Goal: Transaction & Acquisition: Purchase product/service

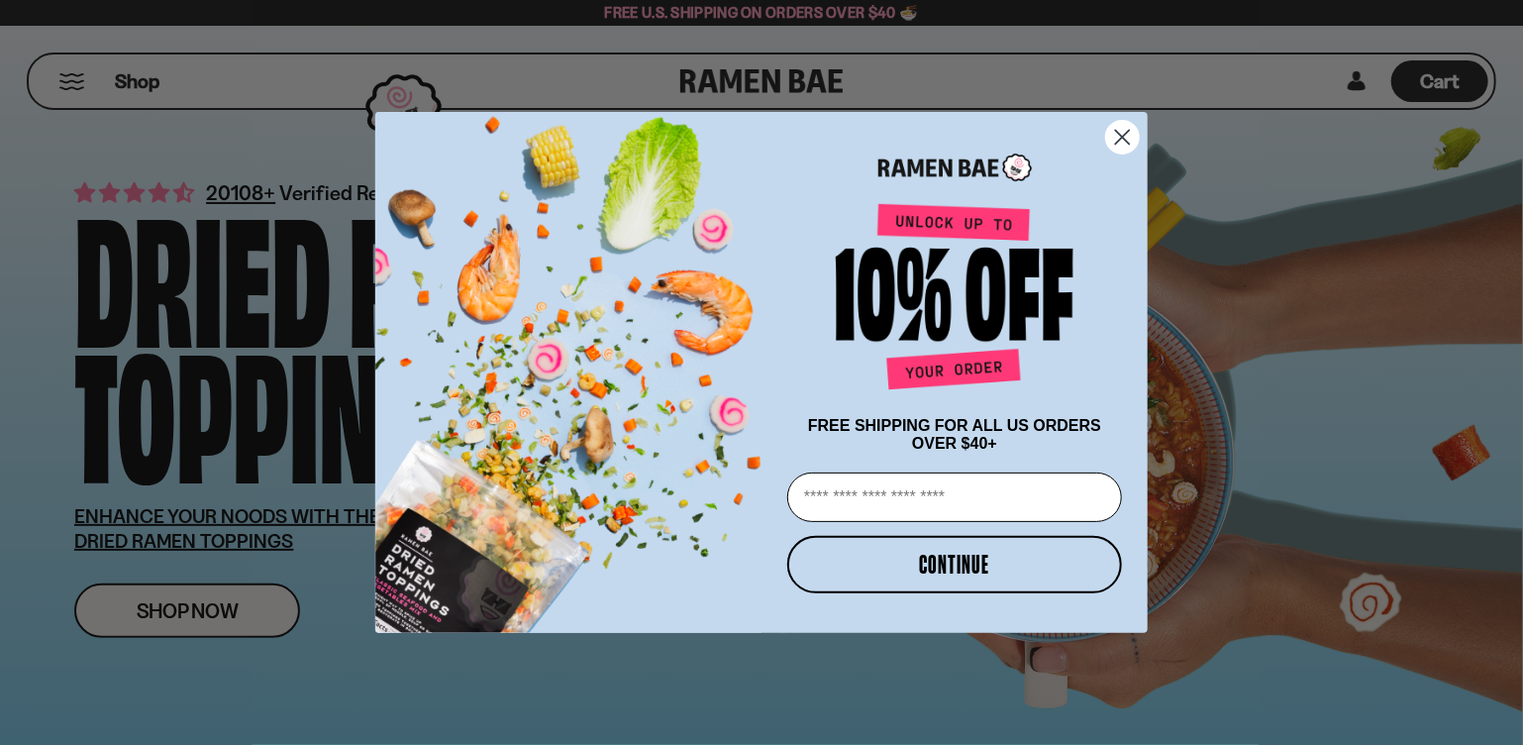
drag, startPoint x: 1123, startPoint y: 136, endPoint x: 1176, endPoint y: 192, distance: 77.7
click at [1125, 136] on icon "Close dialog" at bounding box center [1122, 137] width 35 height 35
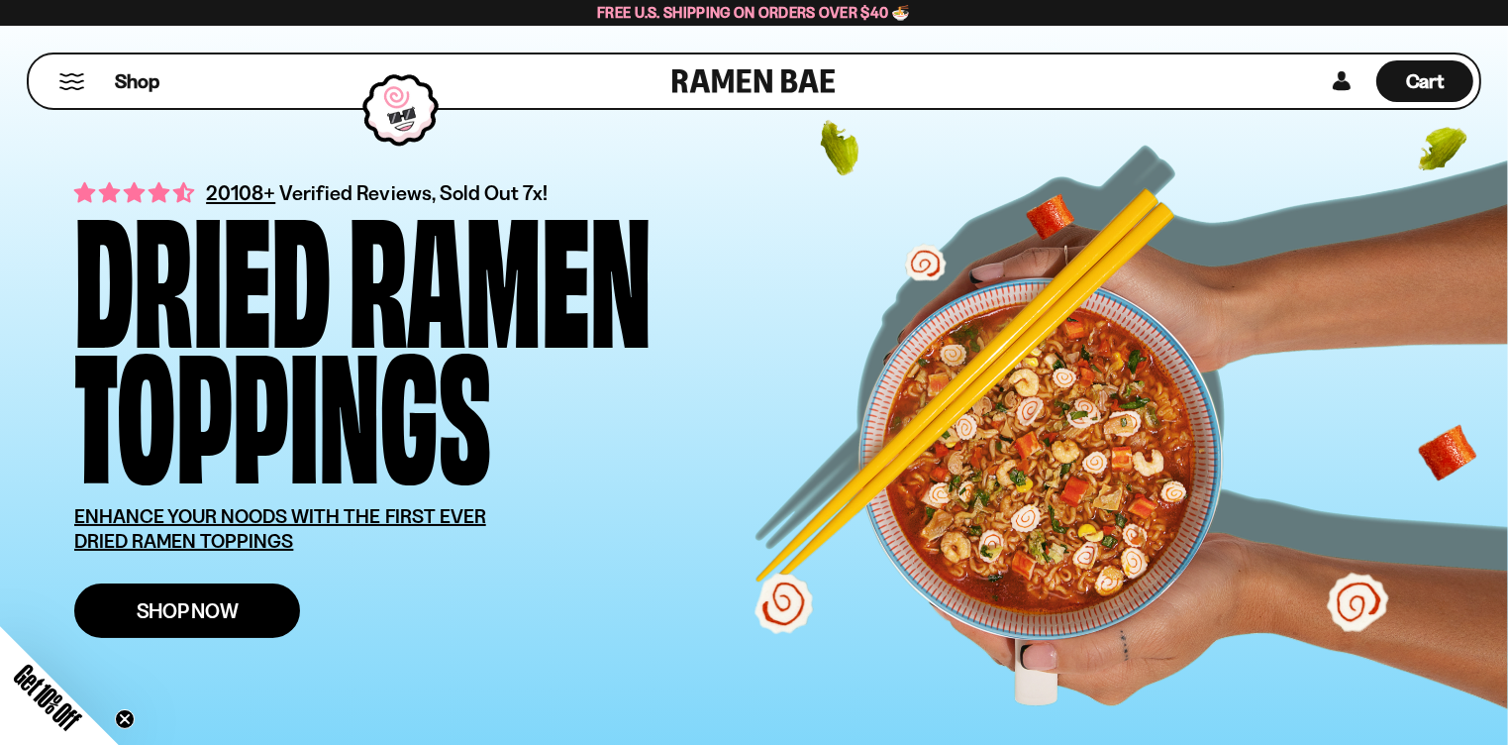
click at [228, 604] on span "Shop Now" at bounding box center [188, 610] width 102 height 21
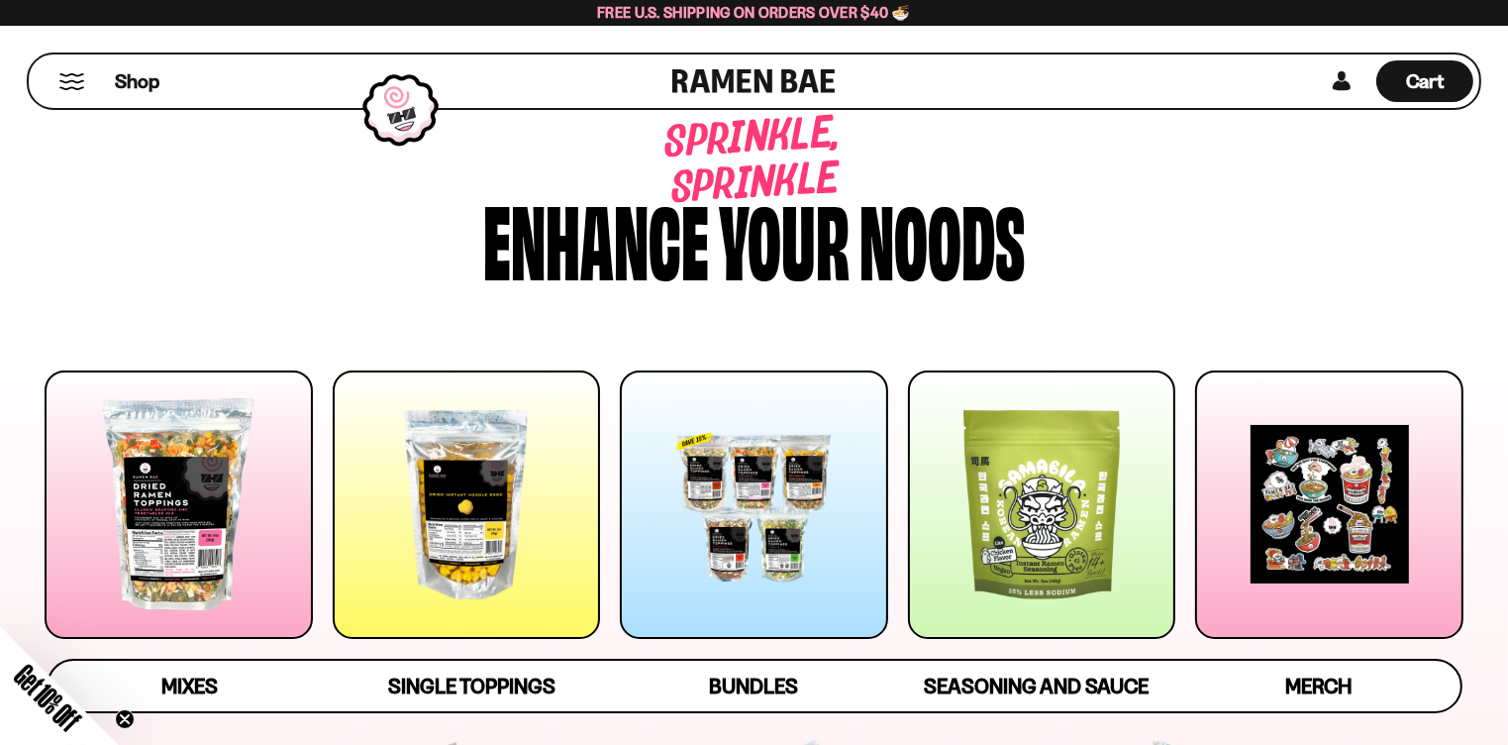
scroll to position [99, 0]
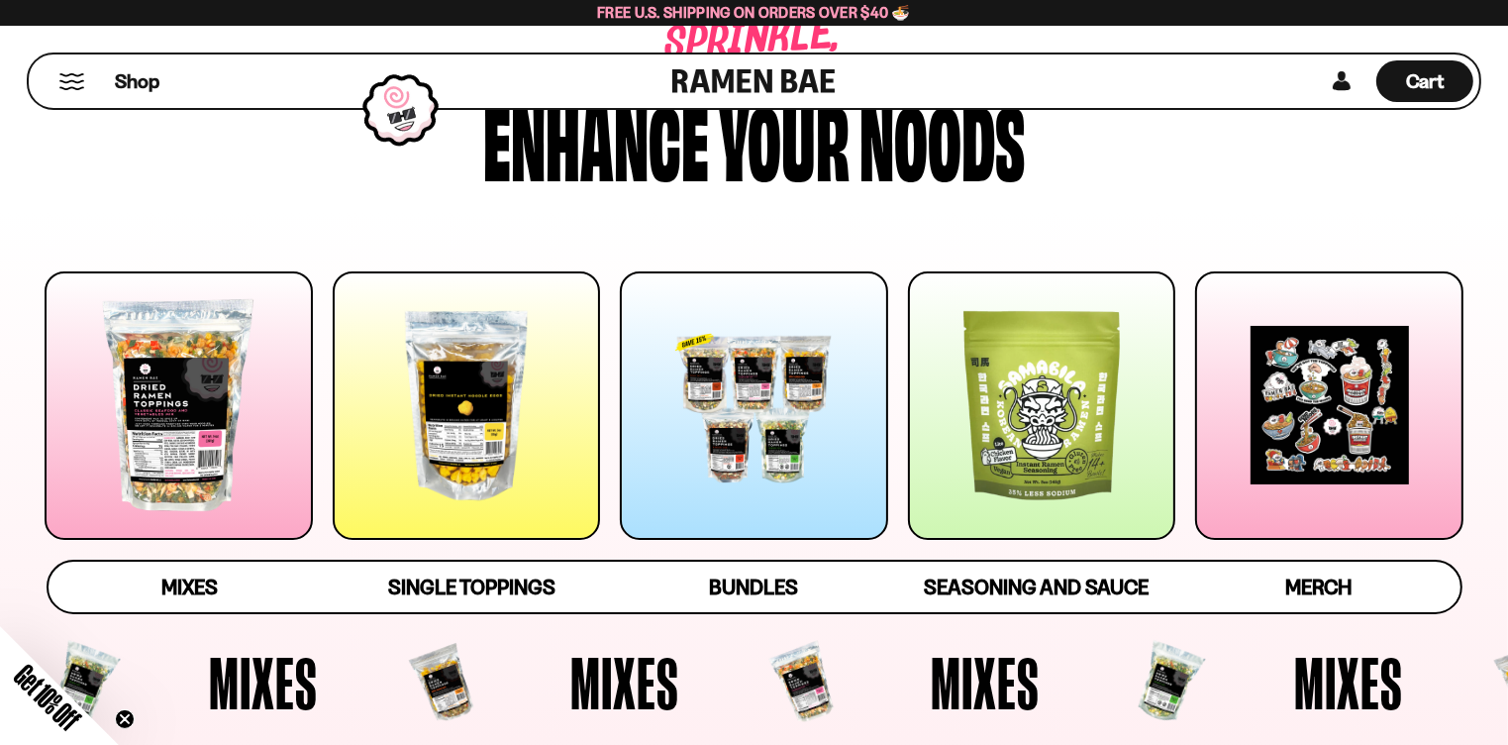
click at [183, 407] on div at bounding box center [179, 405] width 268 height 268
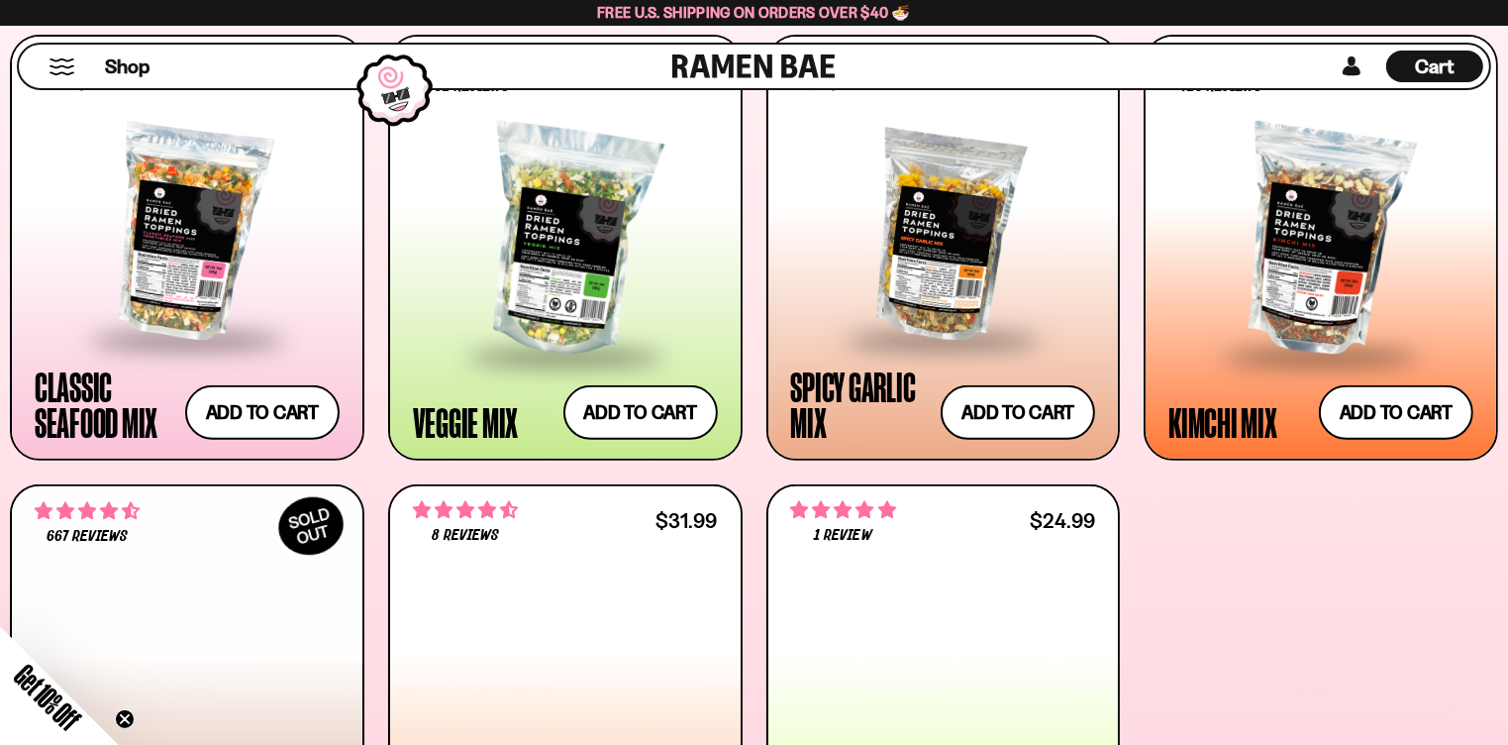
scroll to position [836, 0]
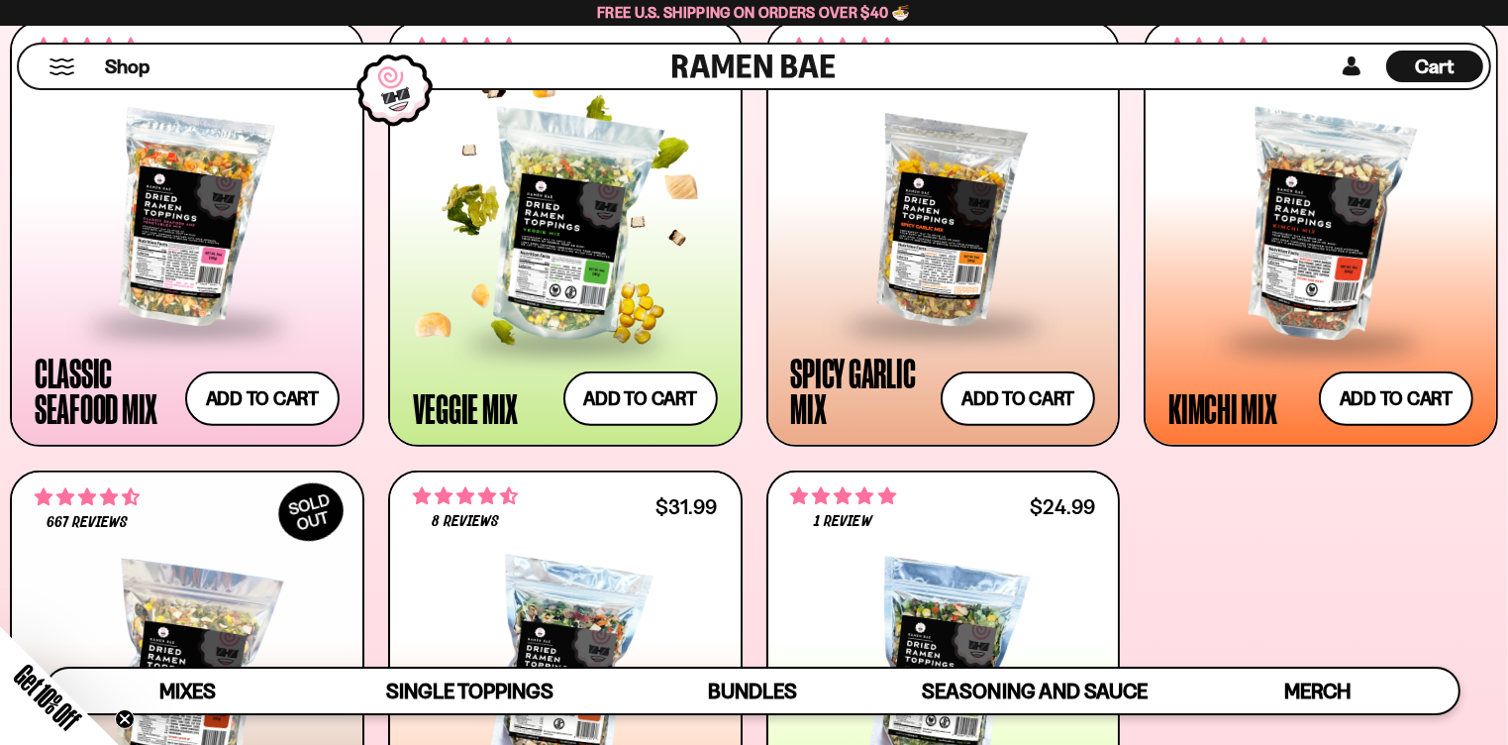
click at [601, 193] on div at bounding box center [565, 228] width 305 height 225
